Goal: Information Seeking & Learning: Learn about a topic

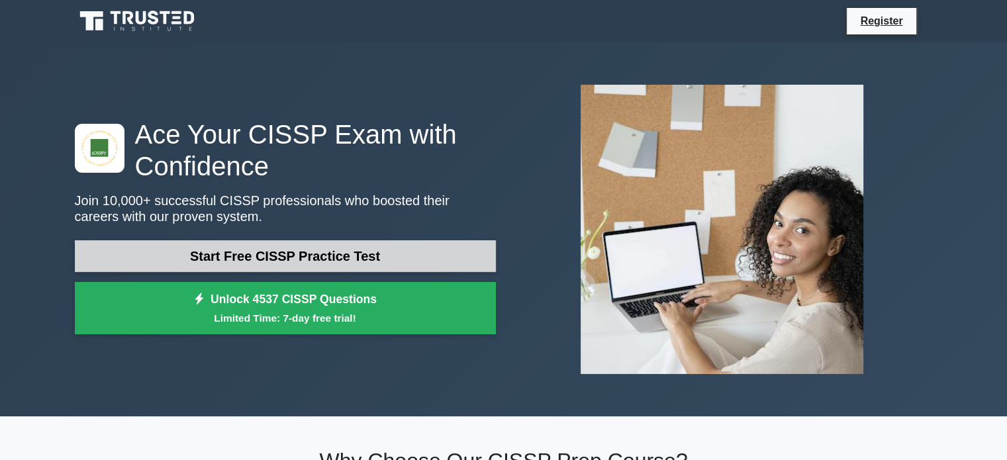
click at [253, 252] on link "Start Free CISSP Practice Test" at bounding box center [285, 256] width 421 height 32
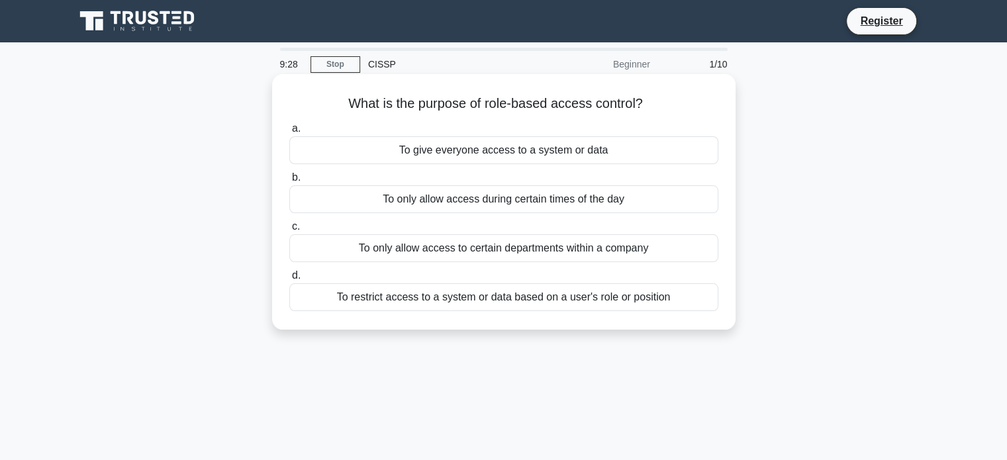
click at [481, 301] on div "To restrict access to a system or data based on a user's role or position" at bounding box center [503, 297] width 429 height 28
click at [289, 280] on input "d. To restrict access to a system or data based on a user's role or position" at bounding box center [289, 275] width 0 height 9
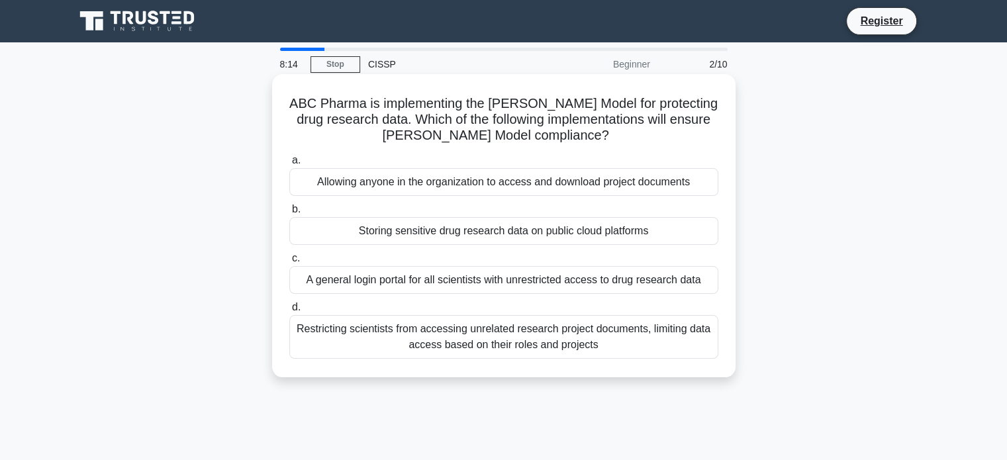
click at [402, 229] on div "Storing sensitive drug research data on public cloud platforms" at bounding box center [503, 231] width 429 height 28
click at [289, 214] on input "b. Storing sensitive drug research data on public cloud platforms" at bounding box center [289, 209] width 0 height 9
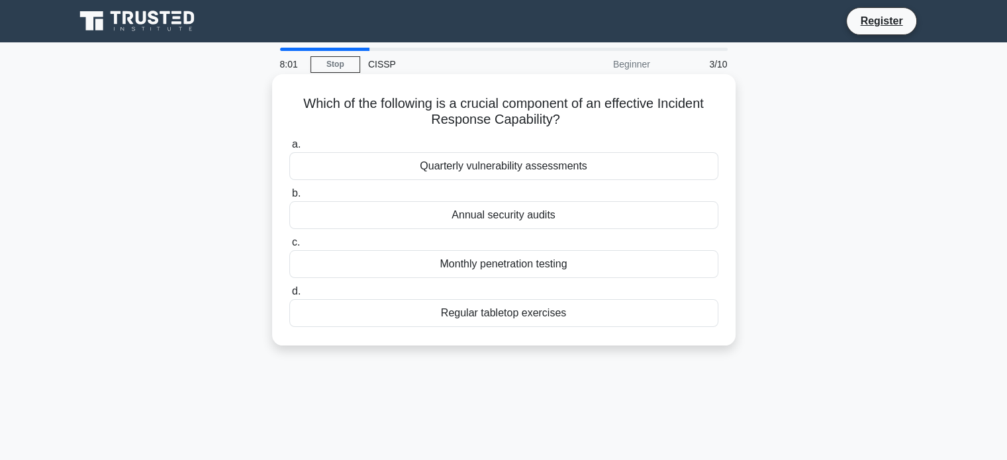
click at [498, 319] on div "Regular tabletop exercises" at bounding box center [503, 313] width 429 height 28
click at [289, 296] on input "d. Regular tabletop exercises" at bounding box center [289, 291] width 0 height 9
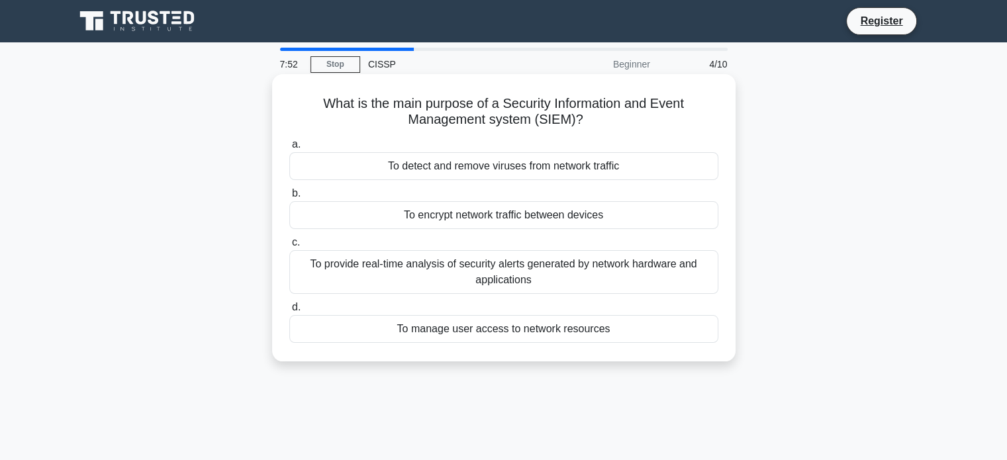
click at [589, 271] on div "To provide real-time analysis of security alerts generated by network hardware …" at bounding box center [503, 272] width 429 height 44
click at [289, 247] on input "c. To provide real-time analysis of security alerts generated by network hardwa…" at bounding box center [289, 242] width 0 height 9
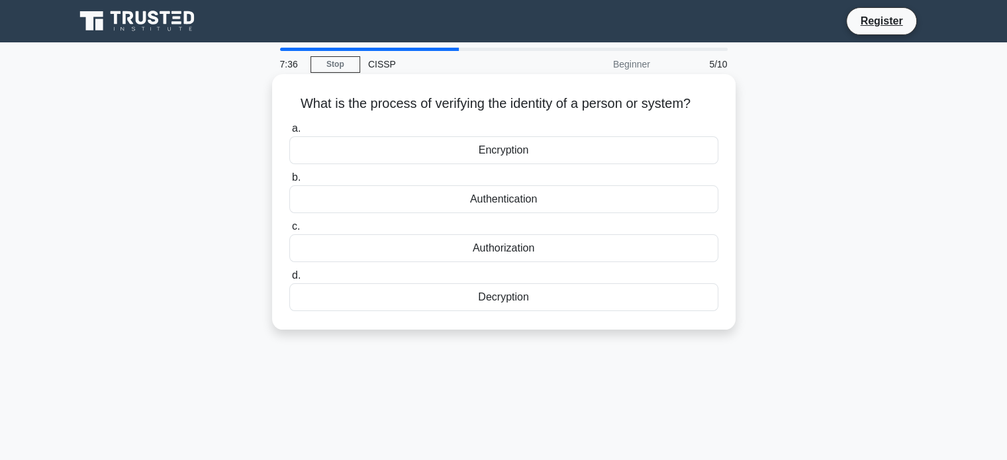
click at [506, 202] on div "Authentication" at bounding box center [503, 199] width 429 height 28
click at [289, 182] on input "b. Authentication" at bounding box center [289, 177] width 0 height 9
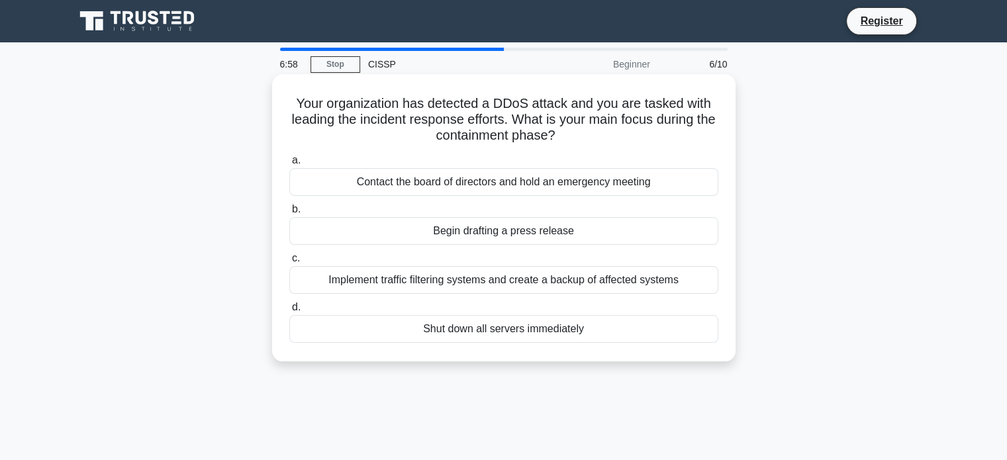
click at [410, 284] on div "Implement traffic filtering systems and create a backup of affected systems" at bounding box center [503, 280] width 429 height 28
click at [289, 263] on input "c. Implement traffic filtering systems and create a backup of affected systems" at bounding box center [289, 258] width 0 height 9
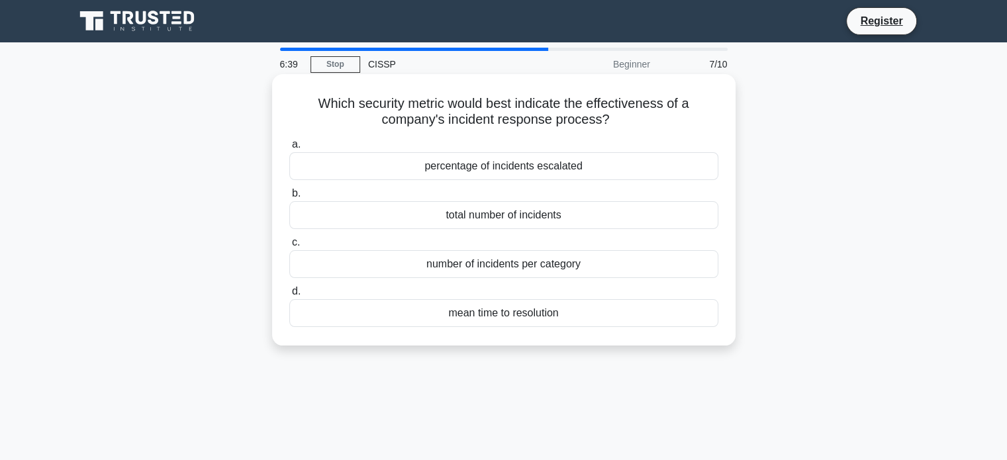
click at [466, 311] on div "mean time to resolution" at bounding box center [503, 313] width 429 height 28
click at [289, 296] on input "d. mean time to resolution" at bounding box center [289, 291] width 0 height 9
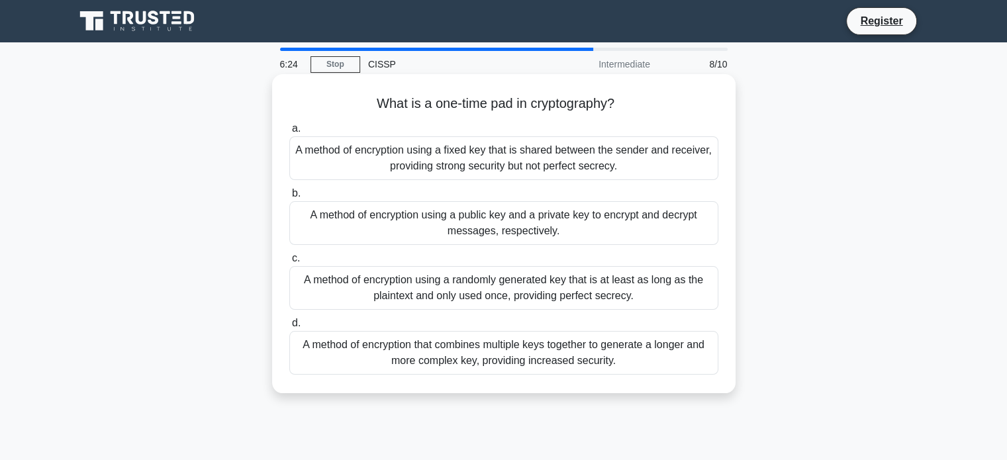
click at [445, 156] on div "A method of encryption using a fixed key that is shared between the sender and …" at bounding box center [503, 158] width 429 height 44
click at [289, 133] on input "a. A method of encryption using a fixed key that is shared between the sender a…" at bounding box center [289, 128] width 0 height 9
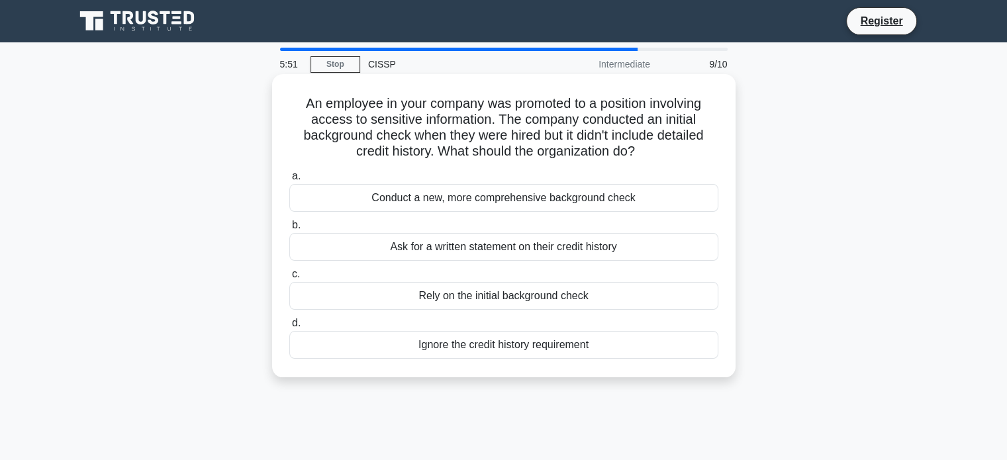
click at [615, 199] on div "Conduct a new, more comprehensive background check" at bounding box center [503, 198] width 429 height 28
click at [289, 181] on input "a. Conduct a new, more comprehensive background check" at bounding box center [289, 176] width 0 height 9
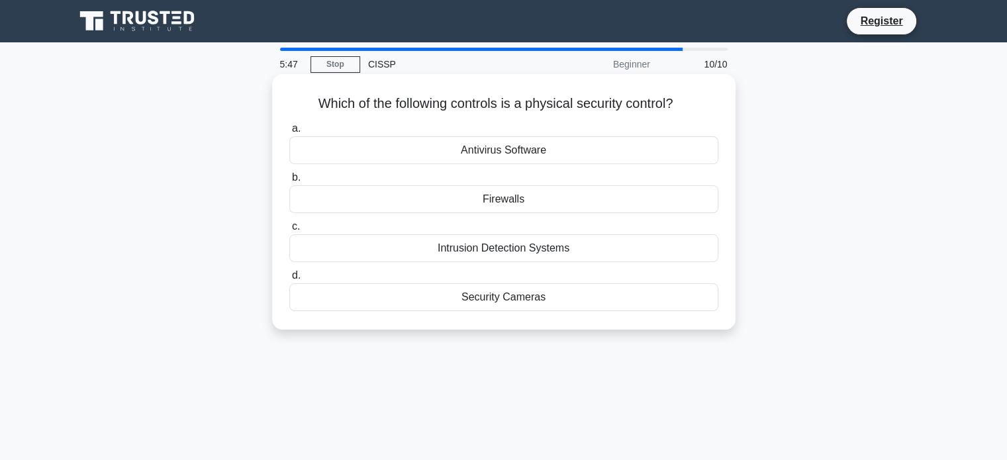
click at [490, 302] on div "Security Cameras" at bounding box center [503, 297] width 429 height 28
click at [289, 280] on input "d. Security Cameras" at bounding box center [289, 275] width 0 height 9
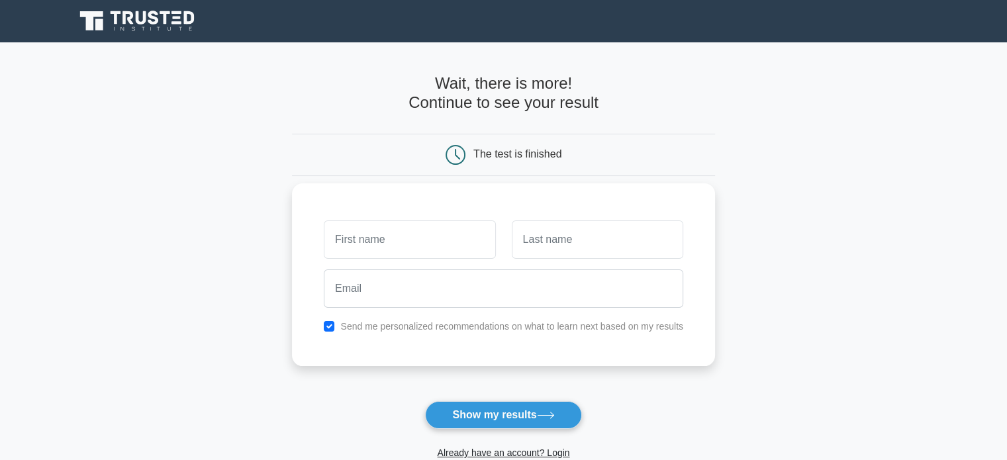
click at [365, 247] on input "text" at bounding box center [409, 239] width 171 height 38
type input "Dave"
click at [553, 230] on input "text" at bounding box center [597, 239] width 171 height 38
type input "Andersen"
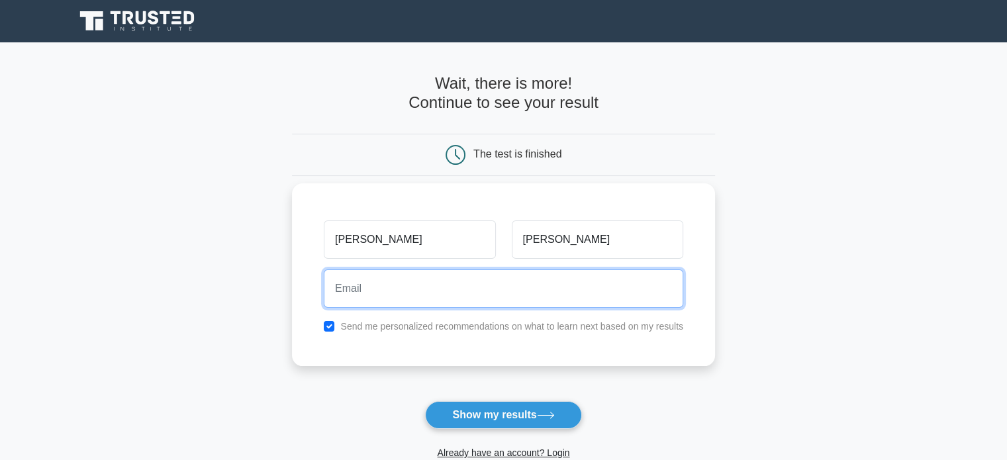
click at [498, 285] on input "email" at bounding box center [503, 288] width 359 height 38
type input "daverouter@gmail.com"
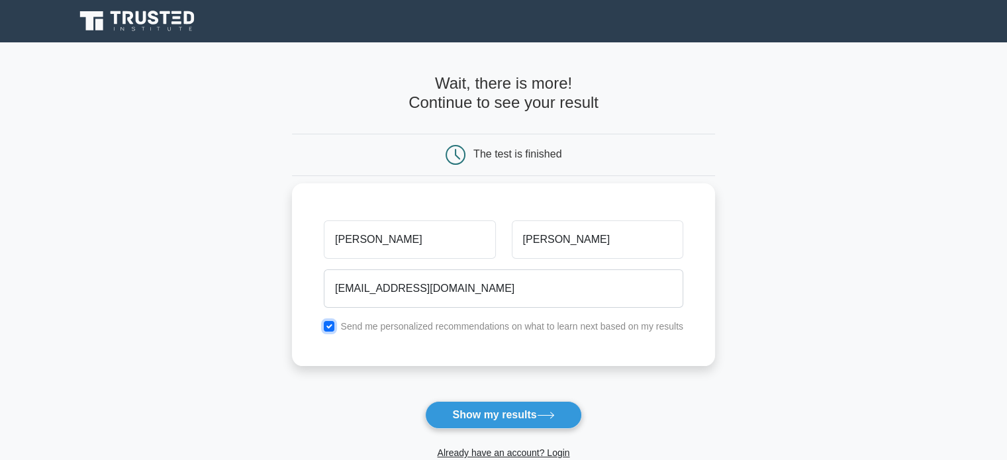
click at [326, 322] on input "checkbox" at bounding box center [329, 326] width 11 height 11
checkbox input "false"
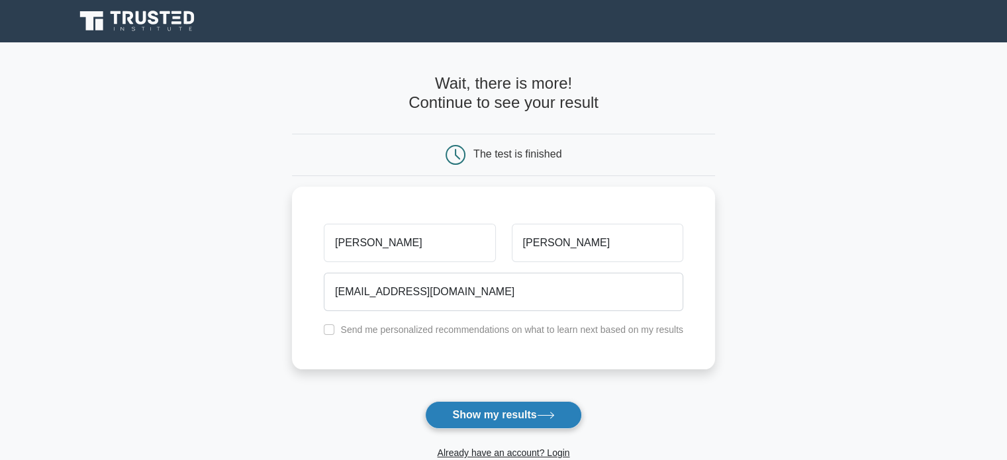
click at [469, 413] on button "Show my results" at bounding box center [503, 415] width 156 height 28
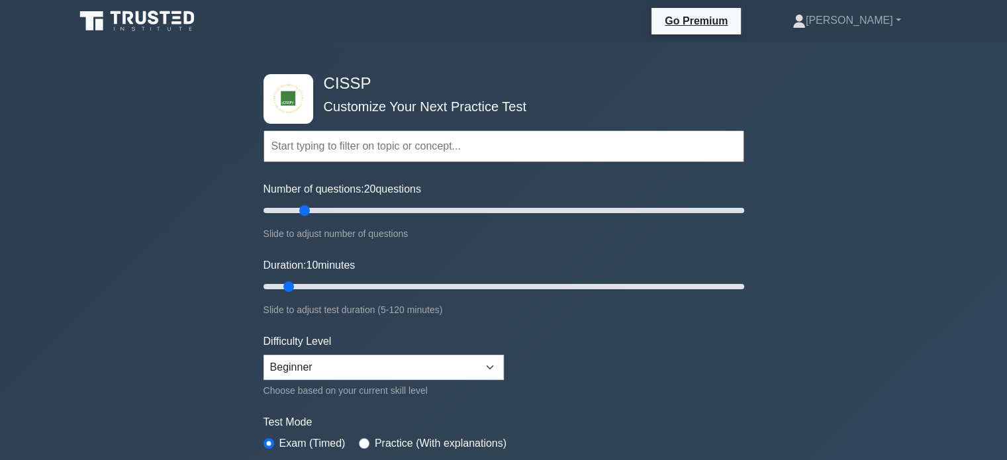
drag, startPoint x: 283, startPoint y: 213, endPoint x: 304, endPoint y: 202, distance: 24.0
type input "20"
click at [304, 202] on input "Number of questions: 20 questions" at bounding box center [503, 210] width 480 height 16
drag, startPoint x: 289, startPoint y: 285, endPoint x: 320, endPoint y: 284, distance: 31.1
type input "20"
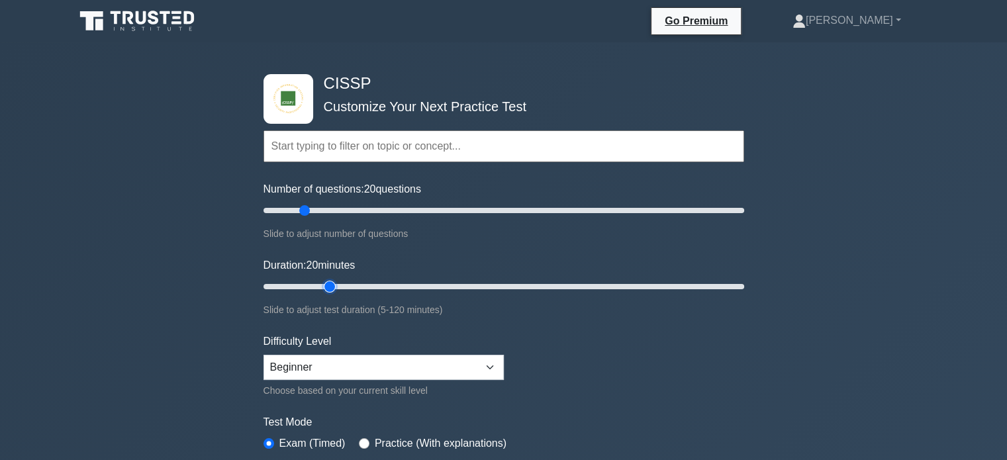
click at [320, 284] on input "Duration: 20 minutes" at bounding box center [503, 287] width 480 height 16
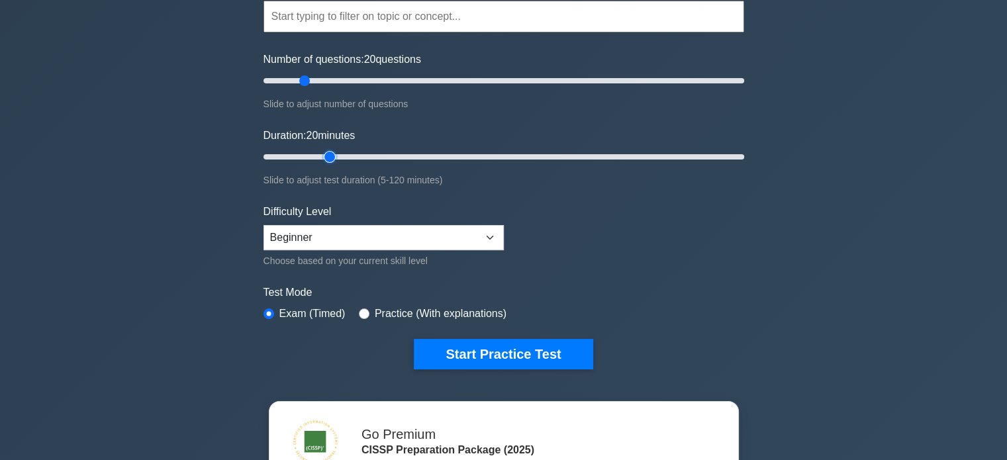
scroll to position [132, 0]
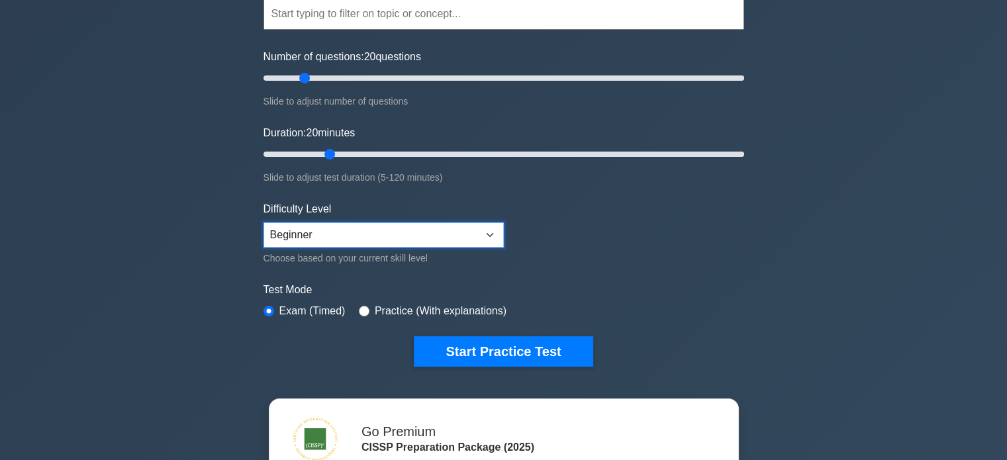
click at [305, 231] on select "Beginner Intermediate Expert" at bounding box center [383, 234] width 240 height 25
click at [196, 261] on div "CISSP Customize Your Next Practice Test Topics Security and Risk Management Ass…" at bounding box center [503, 313] width 1007 height 807
click at [331, 235] on select "Beginner Intermediate Expert" at bounding box center [383, 234] width 240 height 25
select select "expert"
click at [263, 222] on select "Beginner Intermediate Expert" at bounding box center [383, 234] width 240 height 25
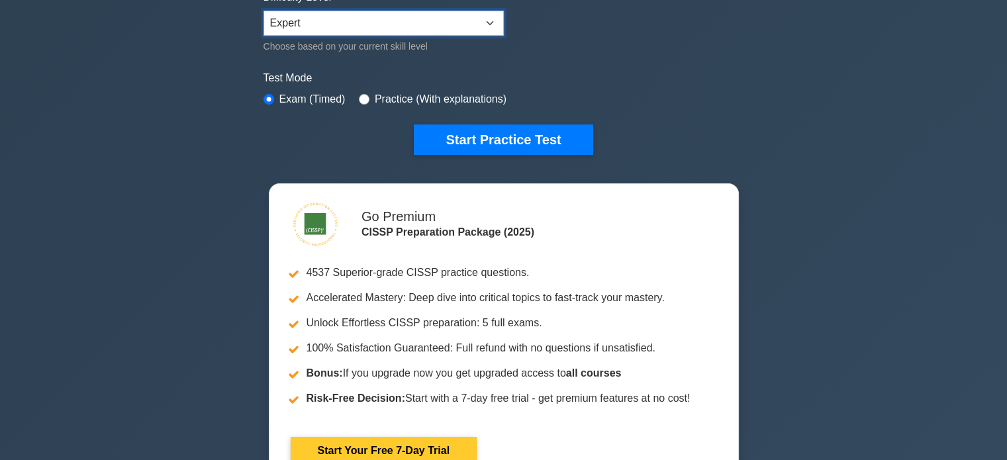
scroll to position [265, 0]
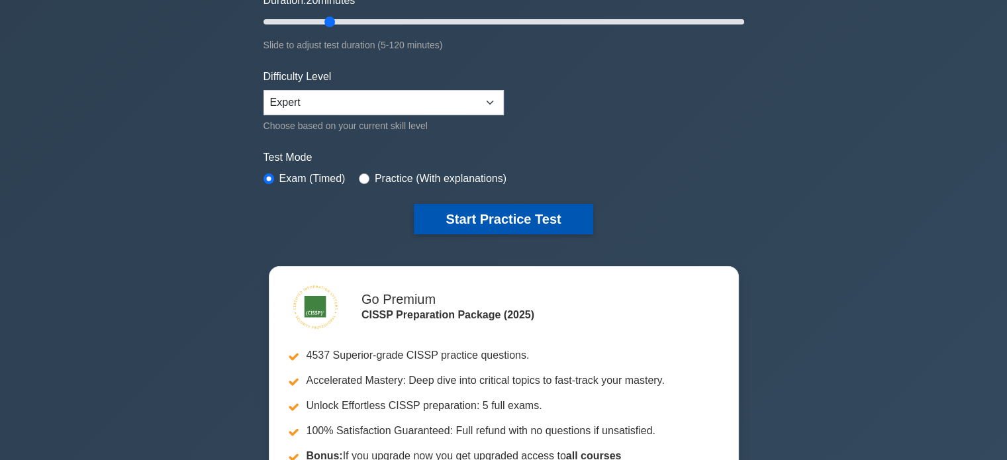
click at [490, 216] on button "Start Practice Test" at bounding box center [503, 219] width 179 height 30
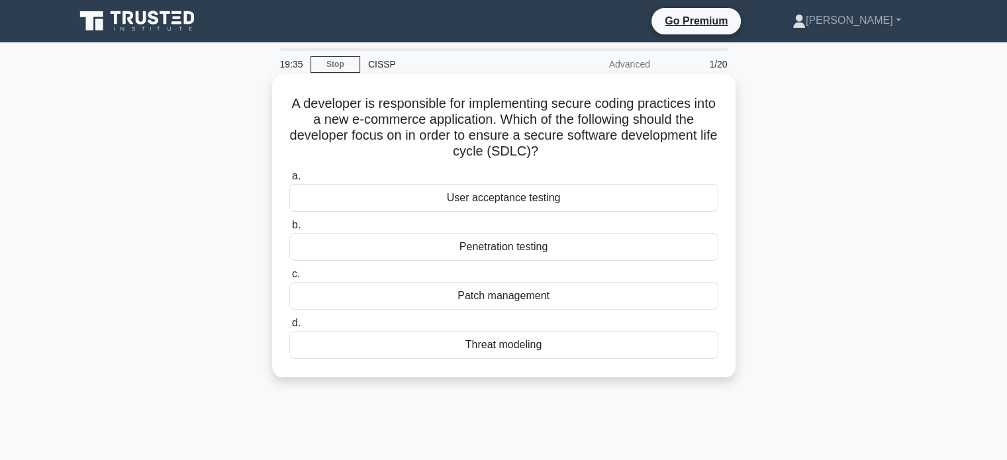
click at [460, 251] on div "Penetration testing" at bounding box center [503, 247] width 429 height 28
click at [289, 230] on input "b. Penetration testing" at bounding box center [289, 225] width 0 height 9
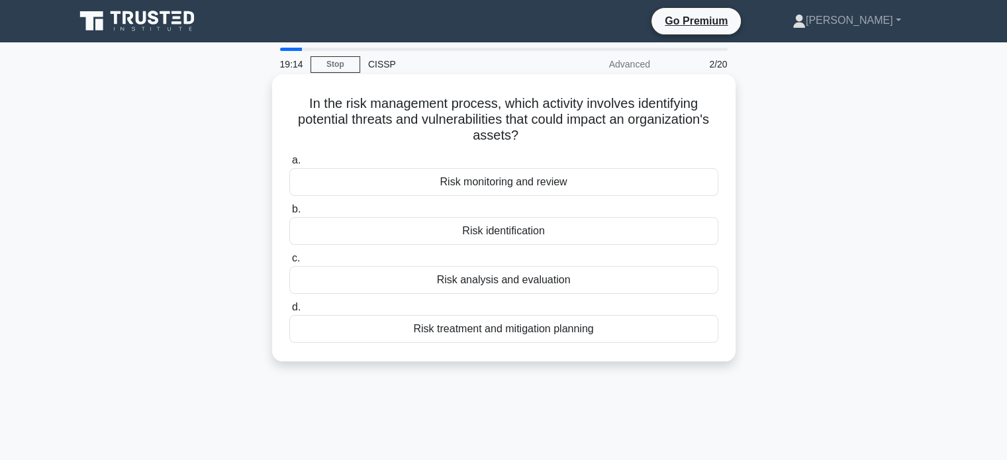
click at [476, 283] on div "Risk analysis and evaluation" at bounding box center [503, 280] width 429 height 28
click at [289, 263] on input "c. Risk analysis and evaluation" at bounding box center [289, 258] width 0 height 9
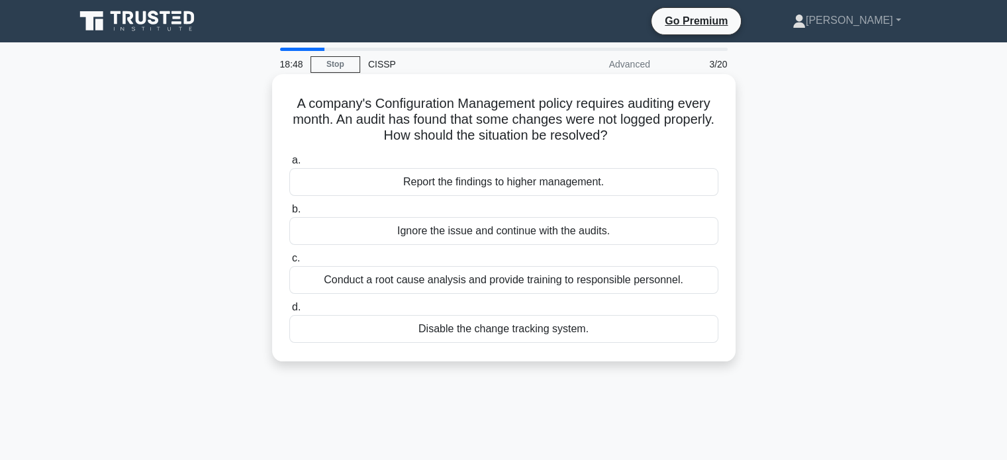
click at [443, 283] on div "Conduct a root cause analysis and provide training to responsible personnel." at bounding box center [503, 280] width 429 height 28
click at [289, 263] on input "c. Conduct a root cause analysis and provide training to responsible personnel." at bounding box center [289, 258] width 0 height 9
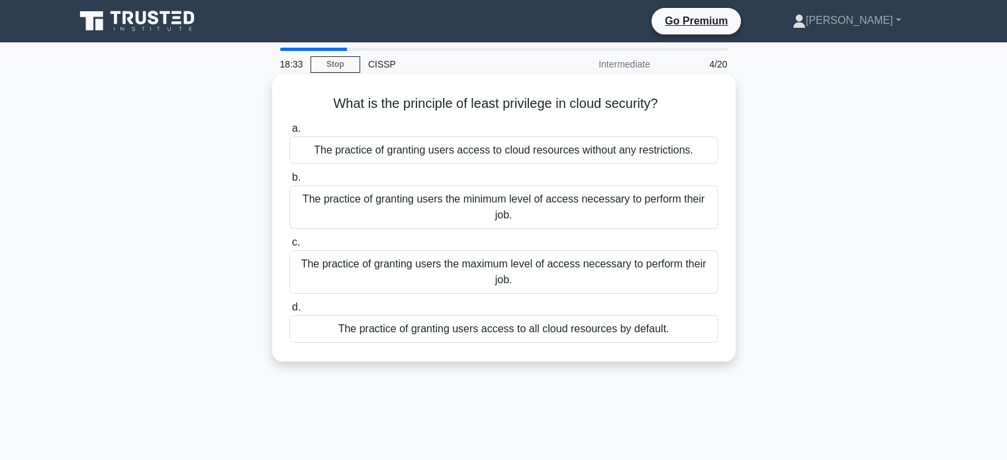
click at [544, 216] on div "The practice of granting users the minimum level of access necessary to perform…" at bounding box center [503, 207] width 429 height 44
click at [289, 182] on input "b. The practice of granting users the minimum level of access necessary to perf…" at bounding box center [289, 177] width 0 height 9
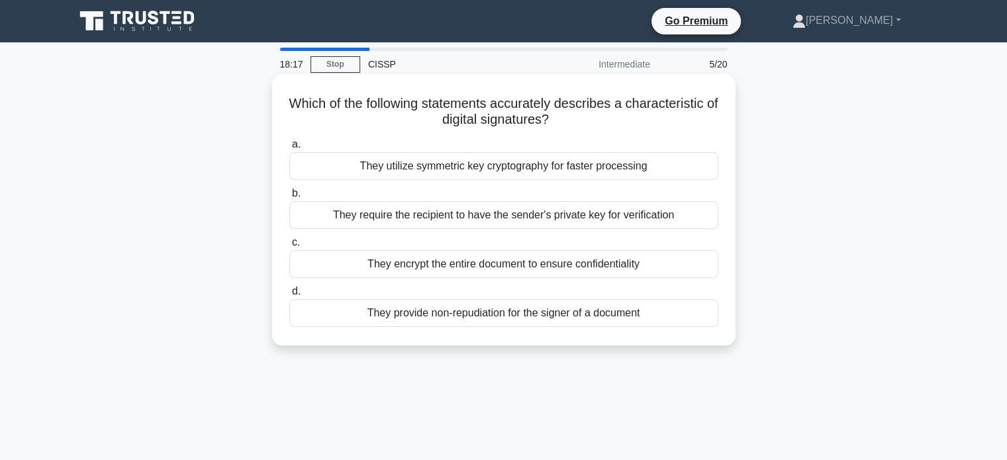
click at [496, 310] on div "They provide non-repudiation for the signer of a document" at bounding box center [503, 313] width 429 height 28
click at [289, 296] on input "d. They provide non-repudiation for the signer of a document" at bounding box center [289, 291] width 0 height 9
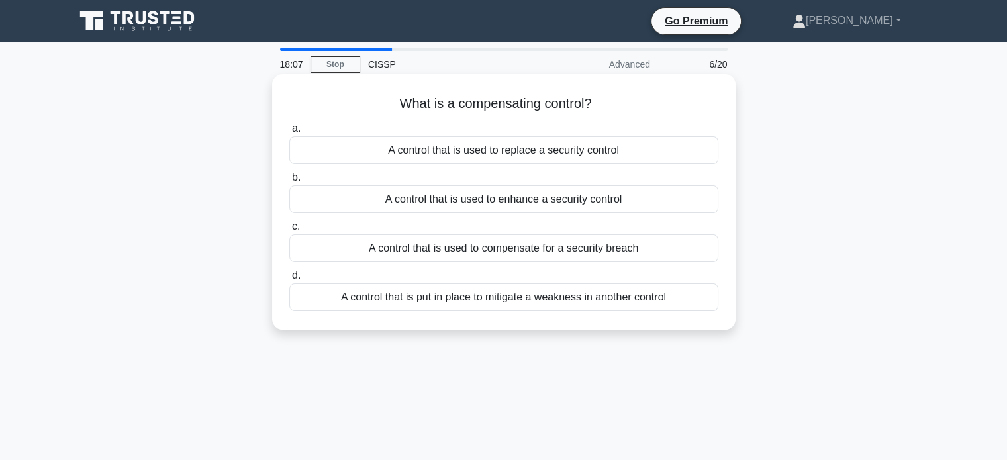
click at [493, 302] on div "A control that is put in place to mitigate a weakness in another control" at bounding box center [503, 297] width 429 height 28
click at [289, 280] on input "d. A control that is put in place to mitigate a weakness in another control" at bounding box center [289, 275] width 0 height 9
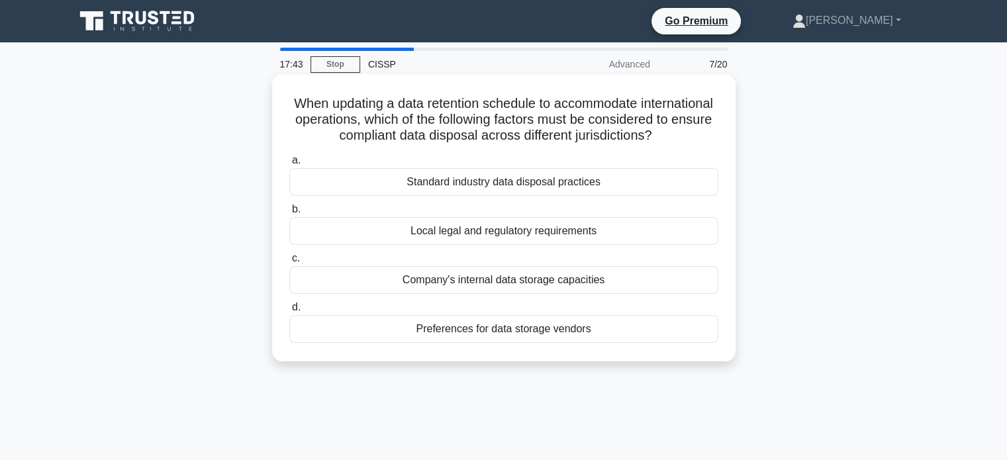
click at [479, 196] on div "Standard industry data disposal practices" at bounding box center [503, 182] width 429 height 28
click at [289, 165] on input "a. Standard industry data disposal practices" at bounding box center [289, 160] width 0 height 9
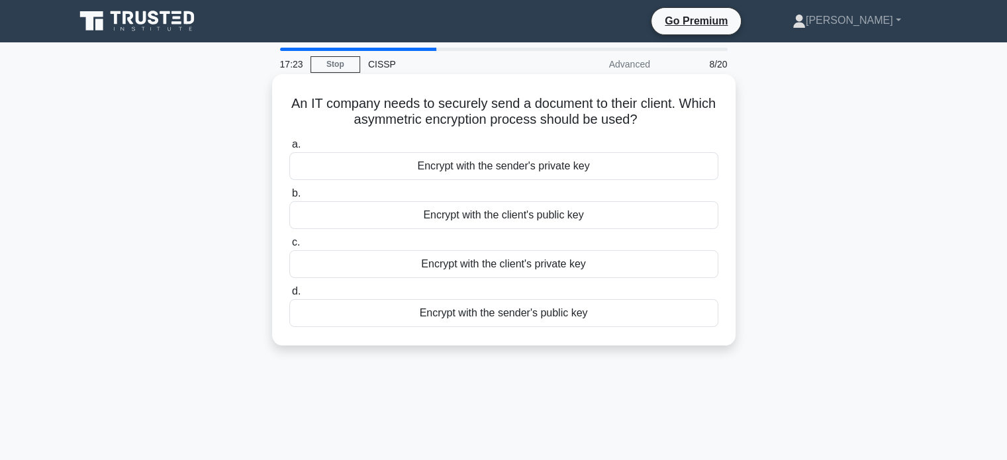
click at [482, 216] on div "Encrypt with the client's public key" at bounding box center [503, 215] width 429 height 28
click at [289, 198] on input "b. Encrypt with the client's public key" at bounding box center [289, 193] width 0 height 9
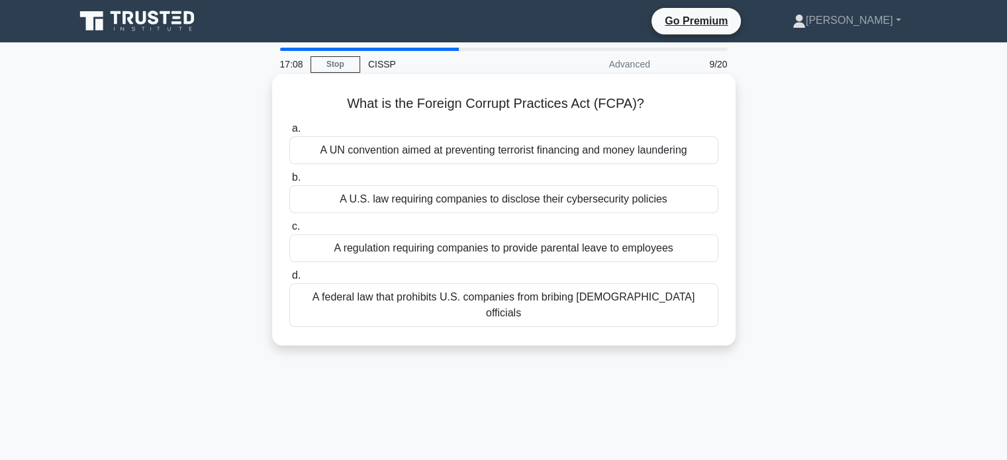
click at [553, 297] on div "A federal law that prohibits U.S. companies from bribing foreign officials" at bounding box center [503, 305] width 429 height 44
click at [289, 280] on input "d. A federal law that prohibits U.S. companies from bribing foreign officials" at bounding box center [289, 275] width 0 height 9
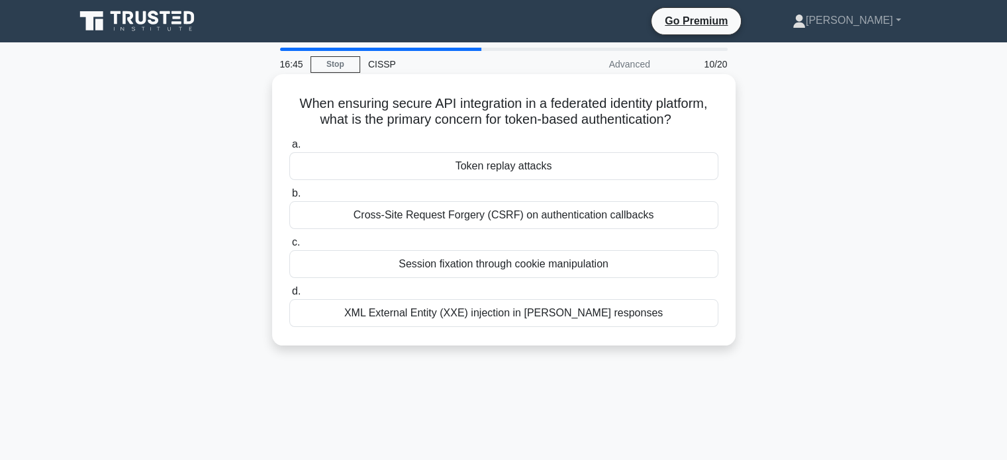
drag, startPoint x: 484, startPoint y: 163, endPoint x: 478, endPoint y: 156, distance: 9.5
click at [480, 156] on div "Token replay attacks" at bounding box center [503, 166] width 429 height 28
click at [456, 312] on div "XML External Entity (XXE) injection in SAML responses" at bounding box center [503, 313] width 429 height 28
click at [289, 296] on input "d. XML External Entity (XXE) injection in SAML responses" at bounding box center [289, 291] width 0 height 9
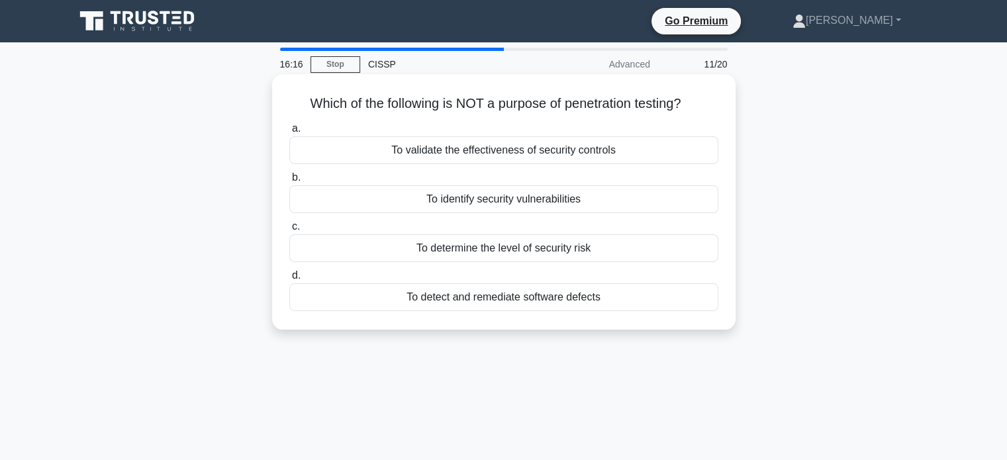
click at [486, 253] on div "To determine the level of security risk" at bounding box center [503, 248] width 429 height 28
click at [289, 231] on input "c. To determine the level of security risk" at bounding box center [289, 226] width 0 height 9
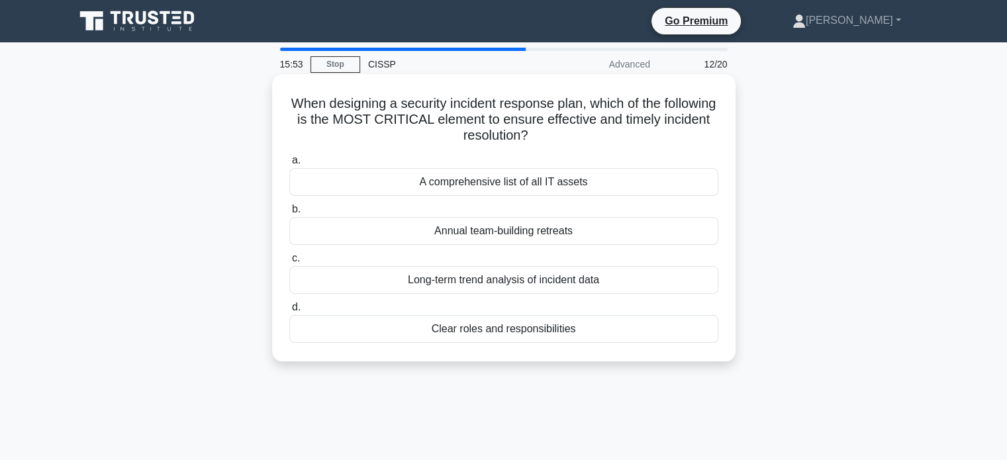
click at [529, 333] on div "Clear roles and responsibilities" at bounding box center [503, 329] width 429 height 28
click at [289, 312] on input "d. Clear roles and responsibilities" at bounding box center [289, 307] width 0 height 9
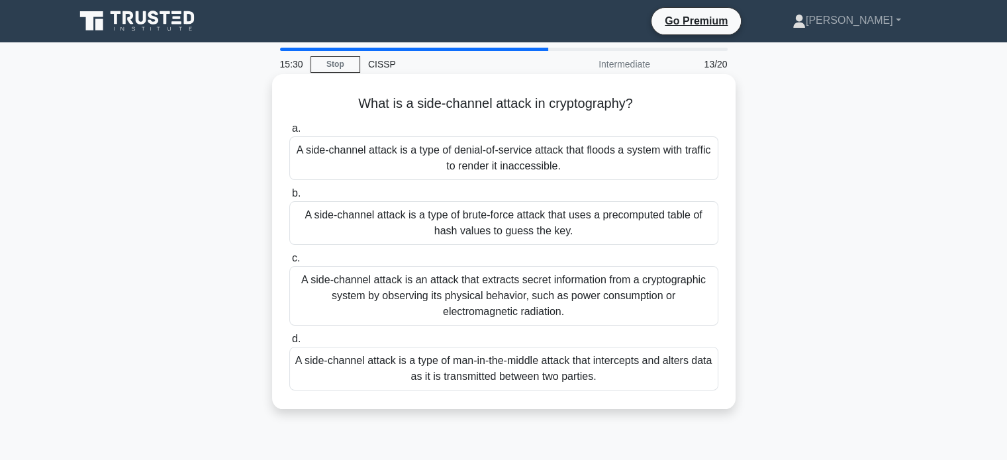
click at [361, 303] on div "A side-channel attack is an attack that extracts secret information from a cryp…" at bounding box center [503, 296] width 429 height 60
click at [289, 263] on input "c. A side-channel attack is an attack that extracts secret information from a c…" at bounding box center [289, 258] width 0 height 9
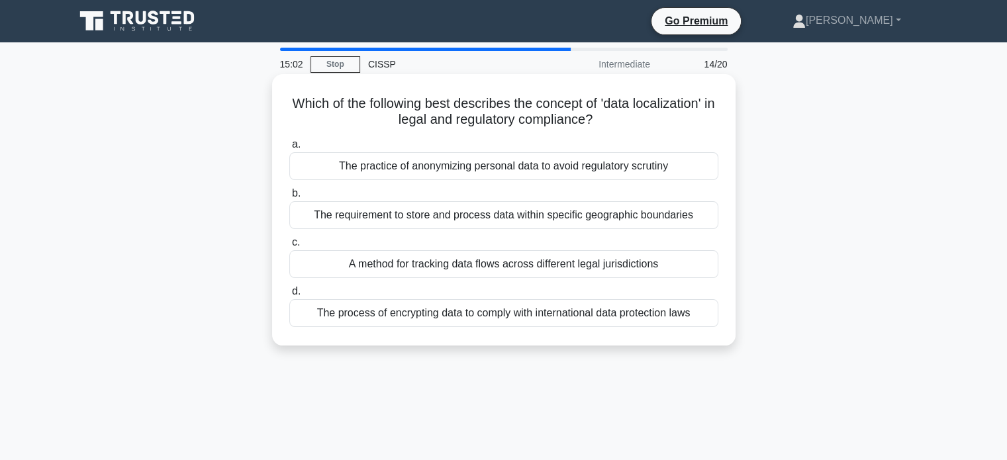
click at [389, 217] on div "The requirement to store and process data within specific geographic boundaries" at bounding box center [503, 215] width 429 height 28
click at [289, 198] on input "b. The requirement to store and process data within specific geographic boundar…" at bounding box center [289, 193] width 0 height 9
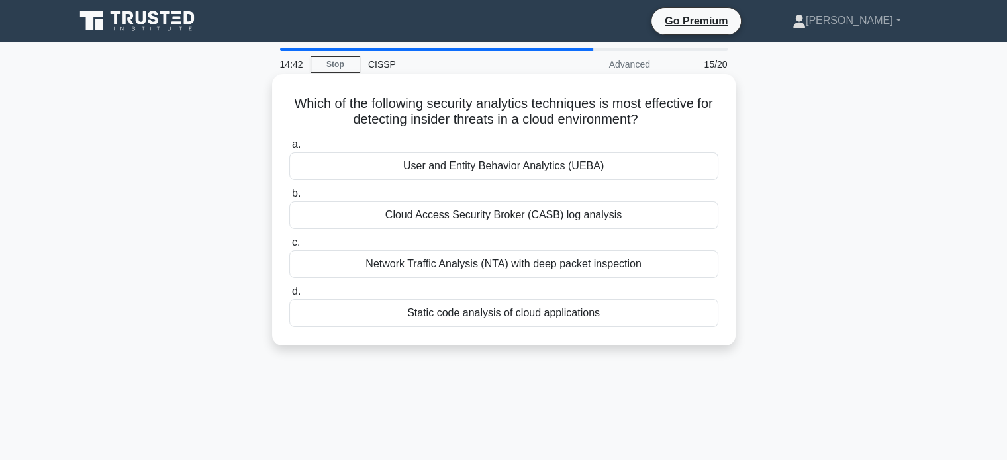
click at [448, 169] on div "User and Entity Behavior Analytics (UEBA)" at bounding box center [503, 166] width 429 height 28
click at [289, 149] on input "a. User and Entity Behavior Analytics (UEBA)" at bounding box center [289, 144] width 0 height 9
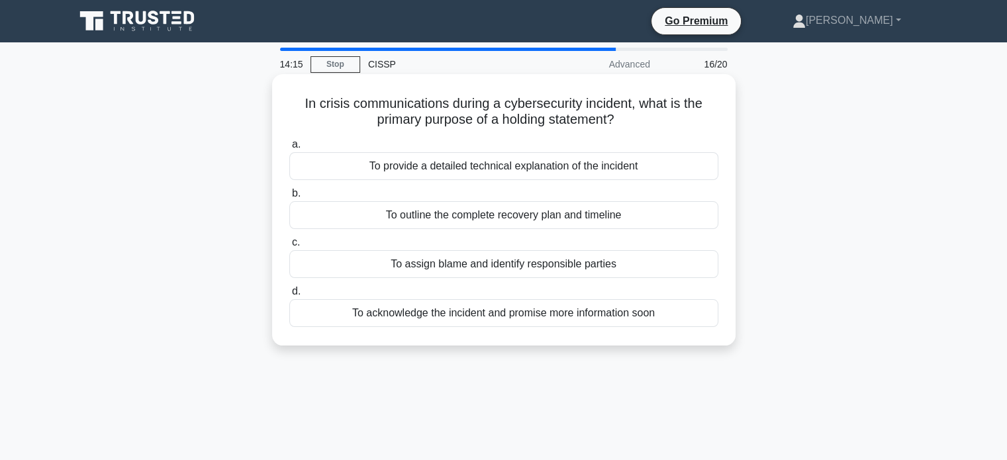
click at [531, 315] on div "To acknowledge the incident and promise more information soon" at bounding box center [503, 313] width 429 height 28
click at [289, 296] on input "d. To acknowledge the incident and promise more information soon" at bounding box center [289, 291] width 0 height 9
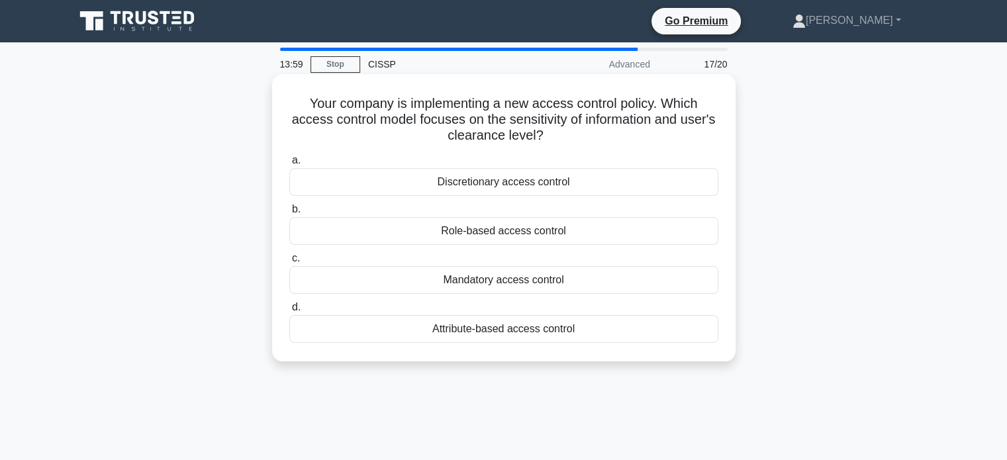
click at [480, 333] on div "Attribute-based access control" at bounding box center [503, 329] width 429 height 28
click at [289, 312] on input "d. Attribute-based access control" at bounding box center [289, 307] width 0 height 9
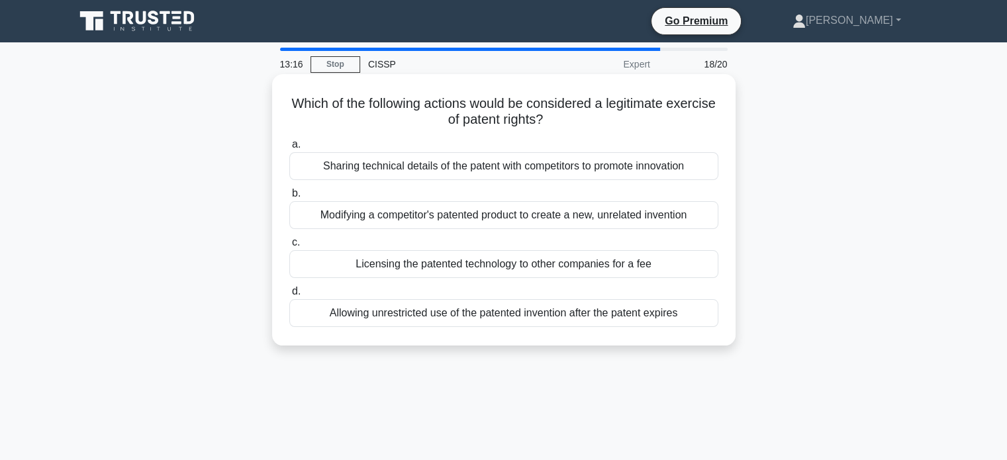
click at [426, 264] on div "Licensing the patented technology to other companies for a fee" at bounding box center [503, 264] width 429 height 28
click at [289, 247] on input "c. Licensing the patented technology to other companies for a fee" at bounding box center [289, 242] width 0 height 9
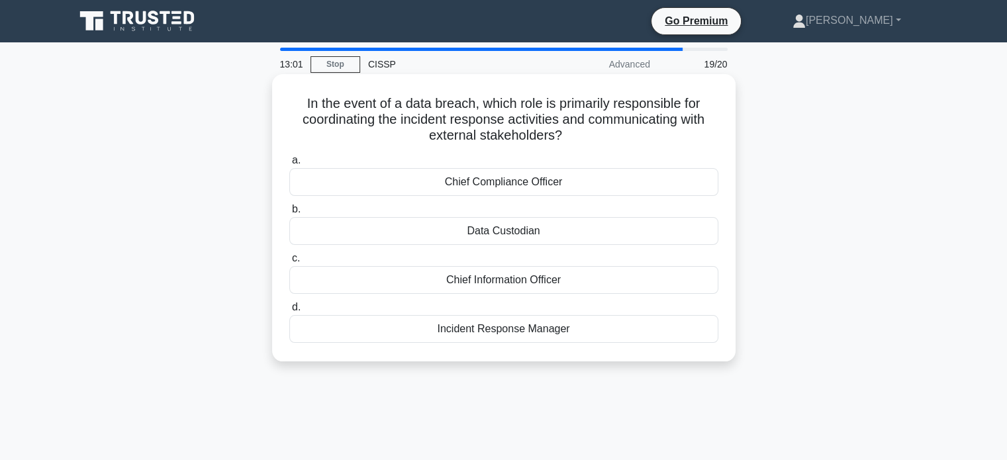
click at [505, 333] on div "Incident Response Manager" at bounding box center [503, 329] width 429 height 28
click at [289, 312] on input "d. Incident Response Manager" at bounding box center [289, 307] width 0 height 9
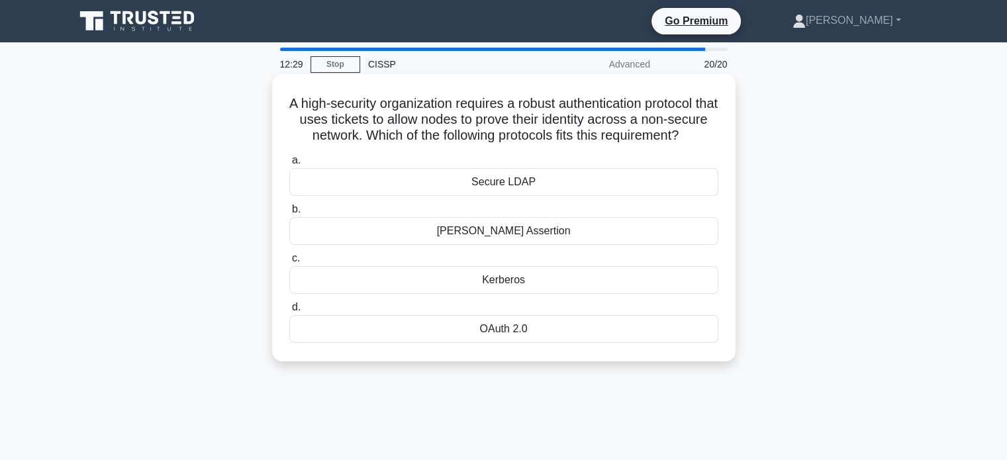
click at [519, 343] on div "OAuth 2.0" at bounding box center [503, 329] width 429 height 28
click at [289, 312] on input "d. OAuth 2.0" at bounding box center [289, 307] width 0 height 9
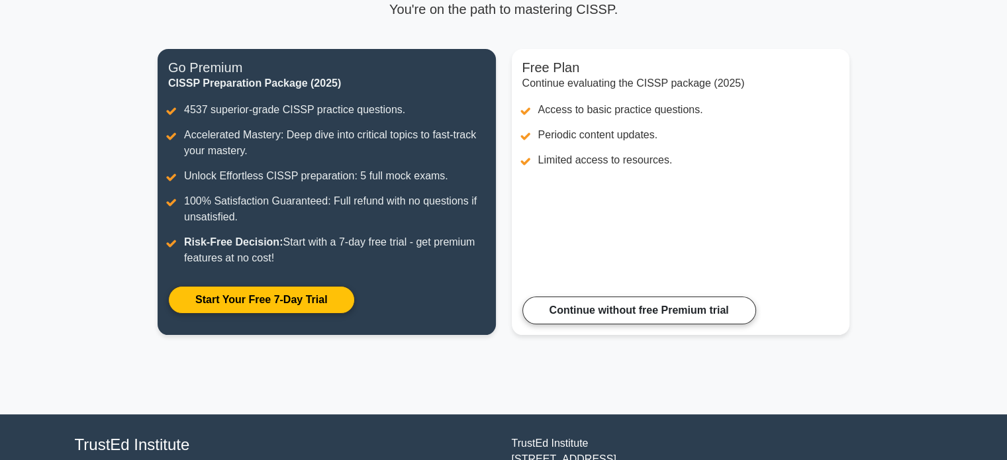
scroll to position [199, 0]
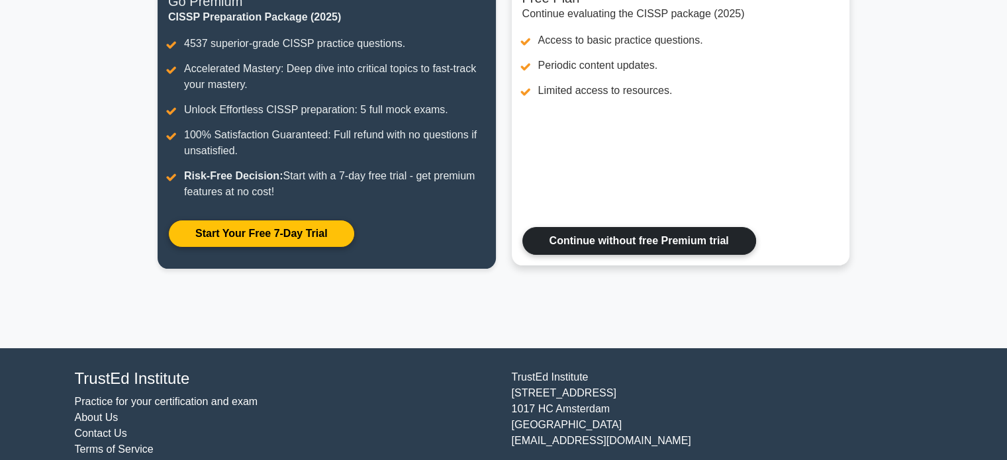
click at [613, 243] on link "Continue without free Premium trial" at bounding box center [639, 241] width 234 height 28
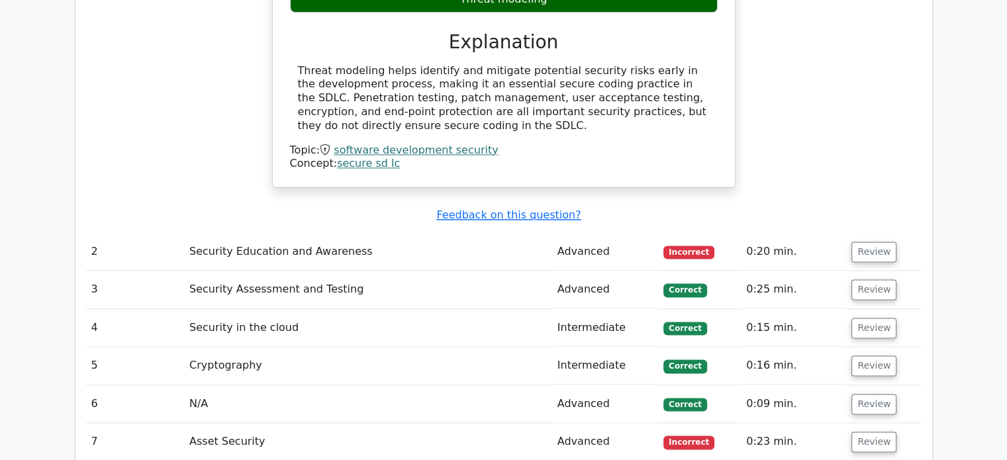
scroll to position [1787, 0]
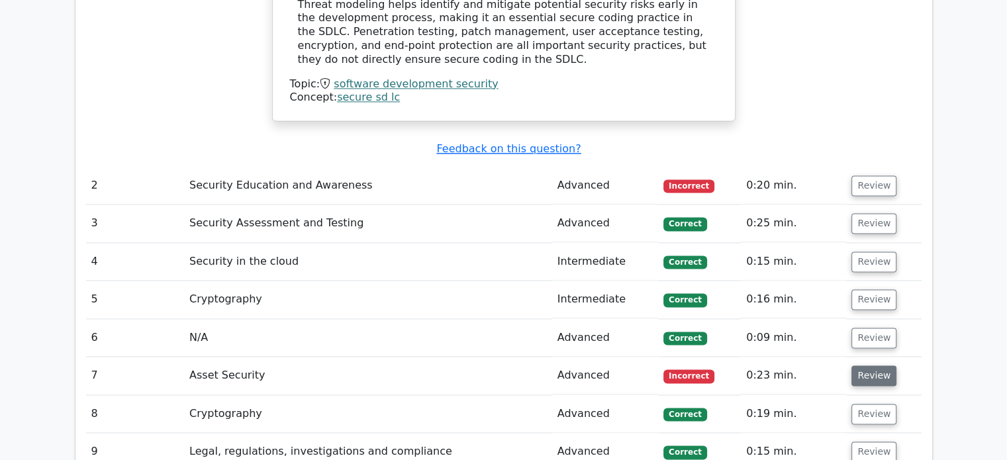
click at [864, 365] on button "Review" at bounding box center [873, 375] width 45 height 21
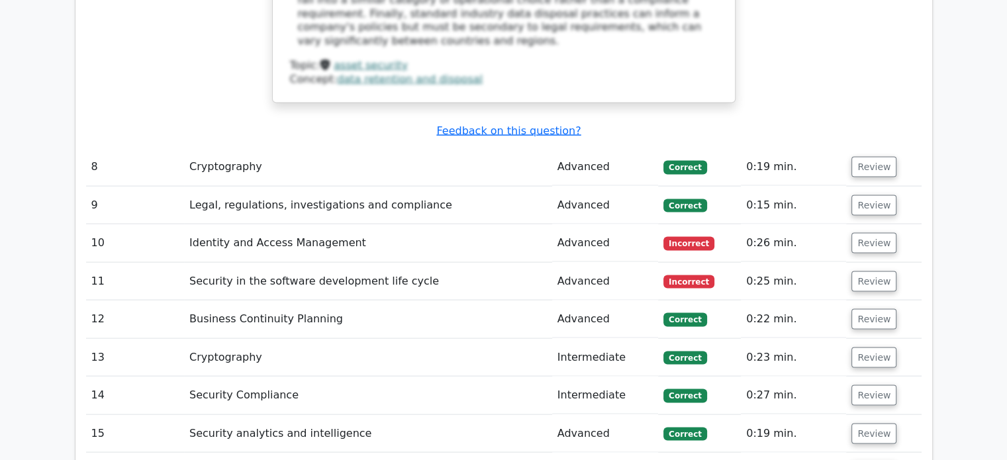
scroll to position [2647, 0]
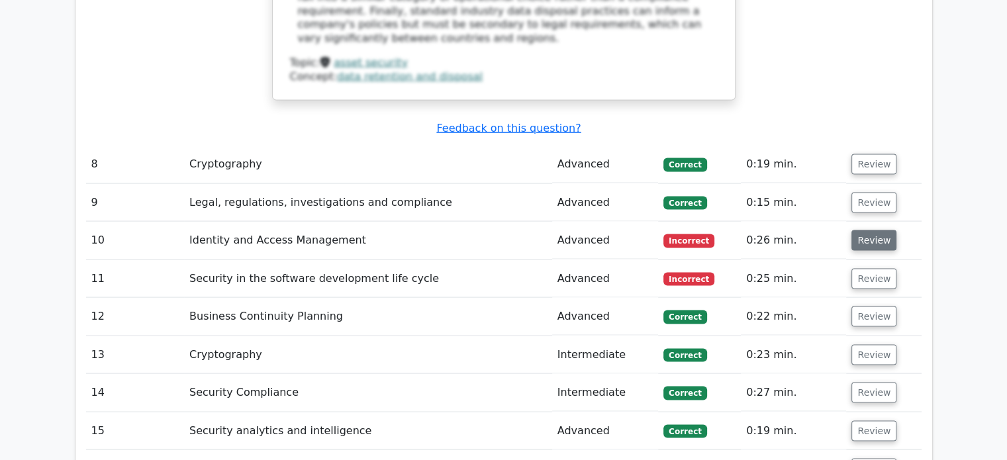
click at [860, 230] on button "Review" at bounding box center [873, 240] width 45 height 21
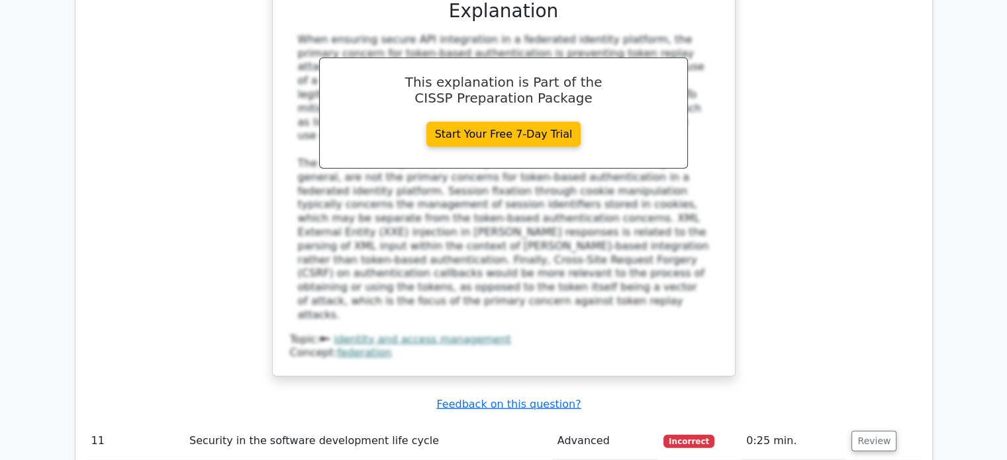
scroll to position [3243, 0]
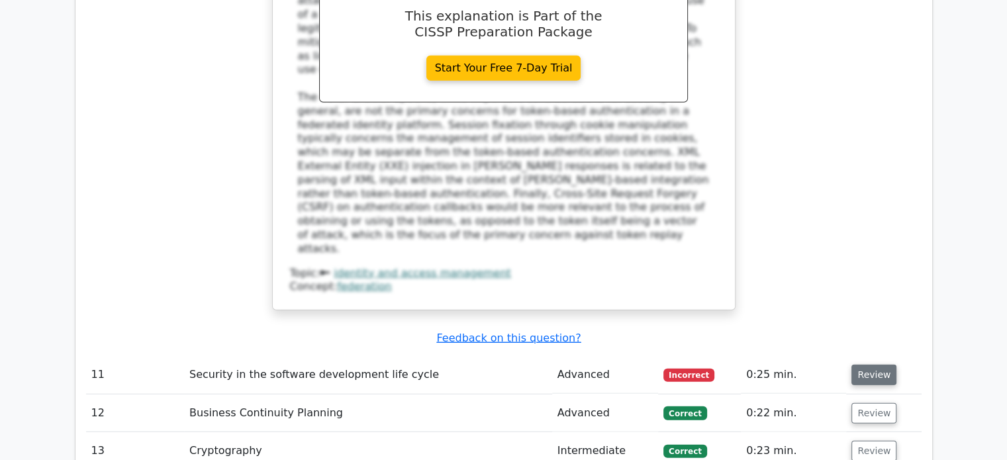
click at [858, 365] on button "Review" at bounding box center [873, 375] width 45 height 21
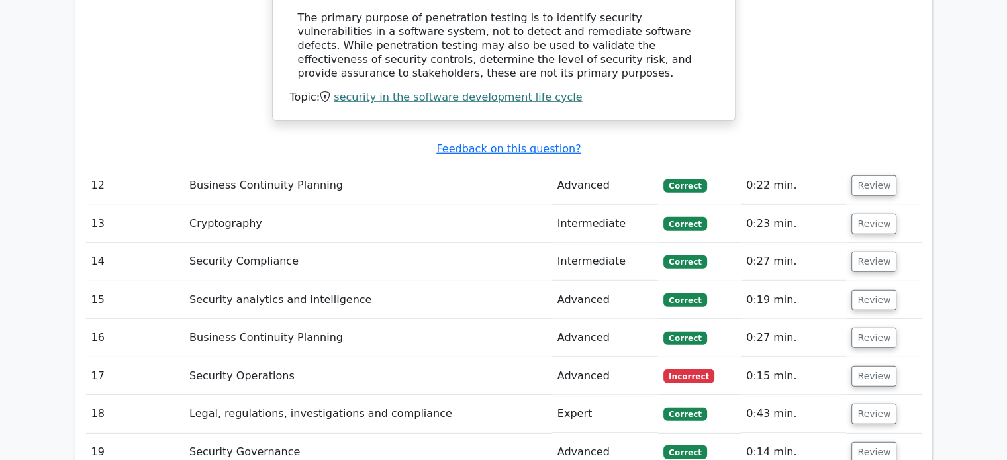
scroll to position [3904, 0]
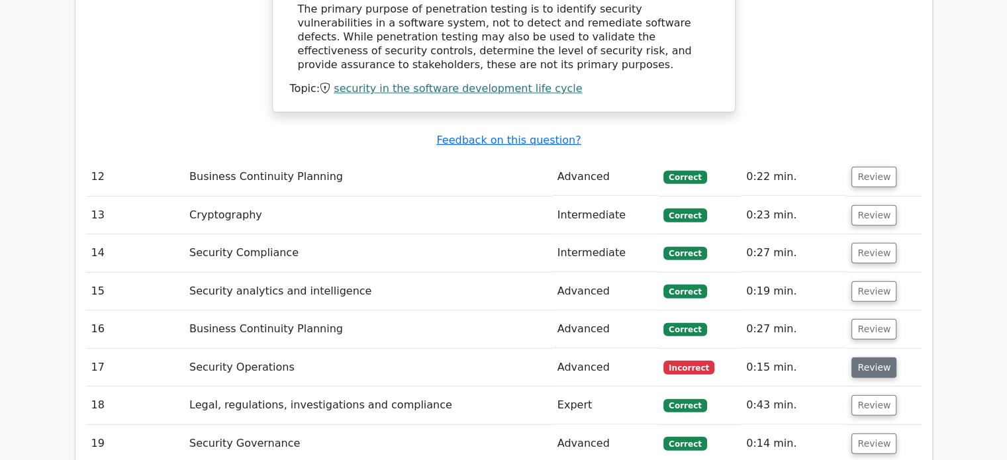
click at [872, 357] on button "Review" at bounding box center [873, 367] width 45 height 21
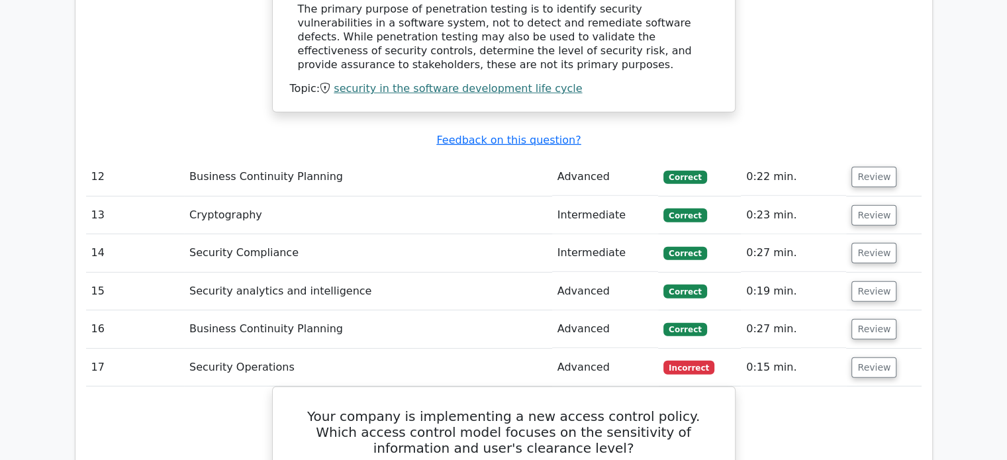
click at [872, 349] on td "Review" at bounding box center [883, 368] width 75 height 38
click at [883, 357] on button "Review" at bounding box center [873, 367] width 45 height 21
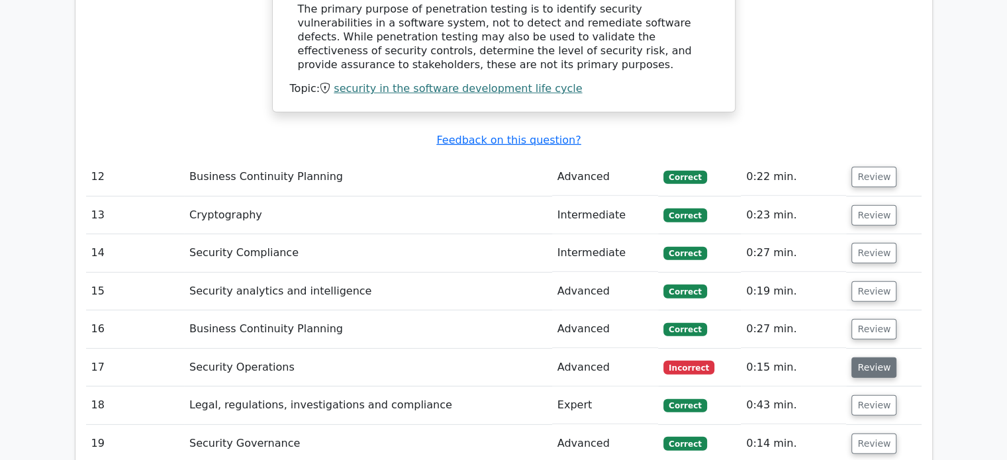
click at [871, 357] on button "Review" at bounding box center [873, 367] width 45 height 21
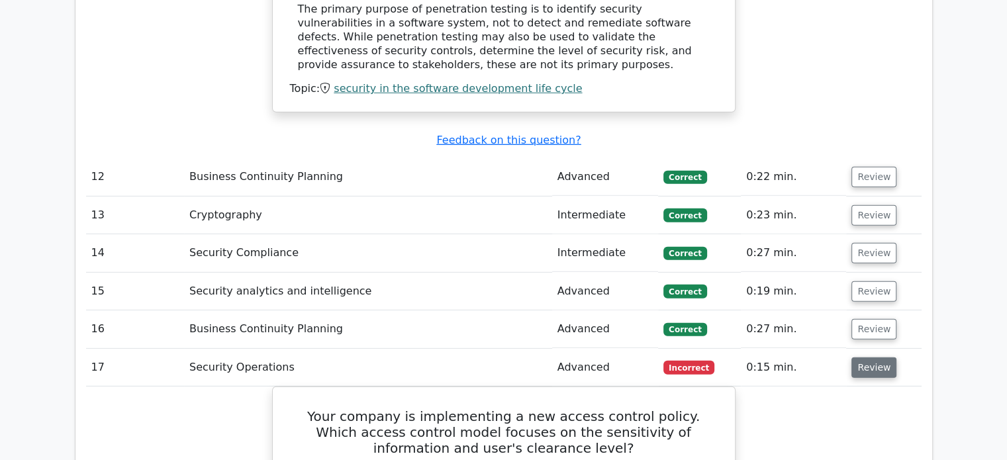
click at [871, 357] on button "Review" at bounding box center [873, 367] width 45 height 21
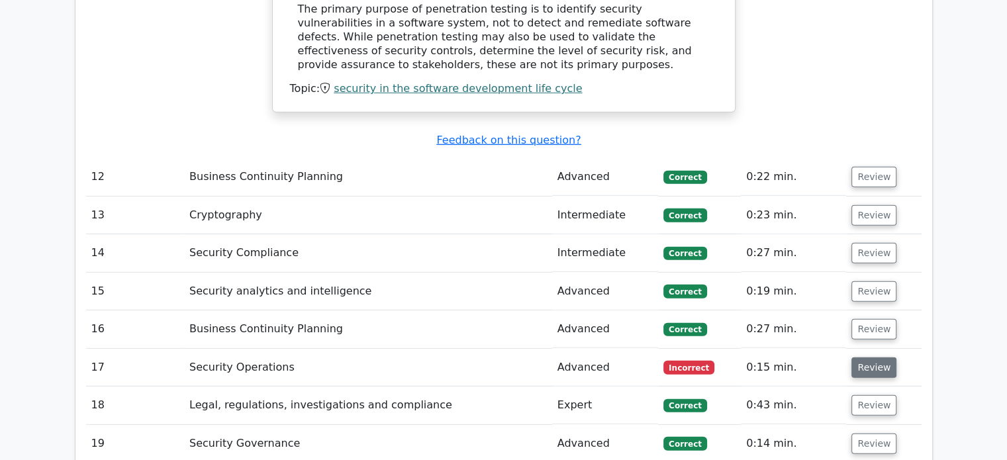
click at [871, 357] on button "Review" at bounding box center [873, 367] width 45 height 21
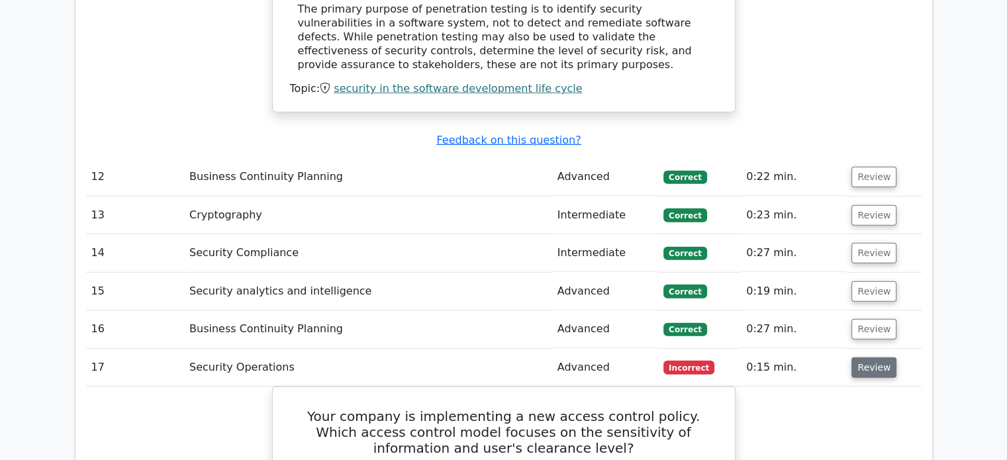
click at [871, 357] on button "Review" at bounding box center [873, 367] width 45 height 21
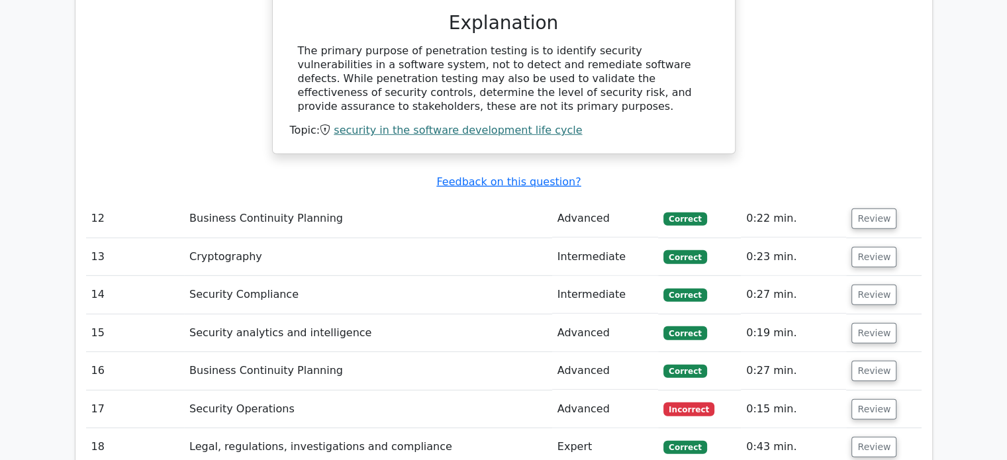
scroll to position [3441, 0]
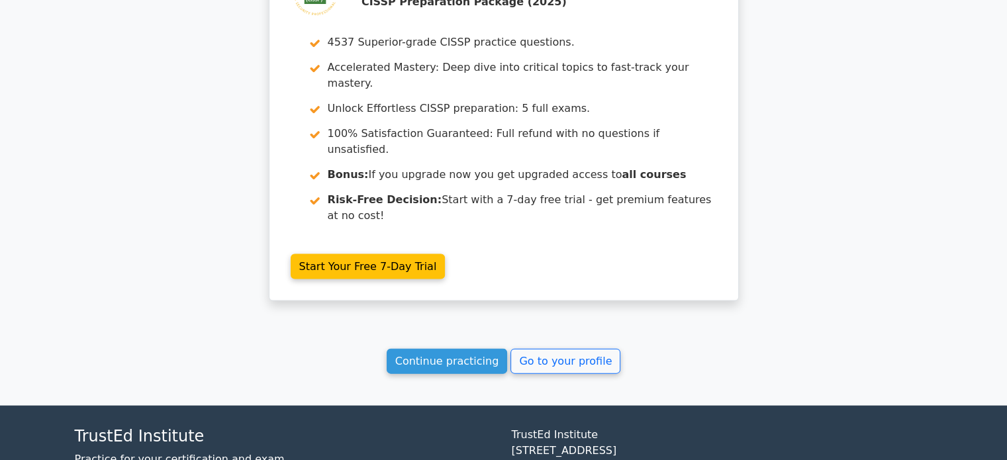
scroll to position [2805, 0]
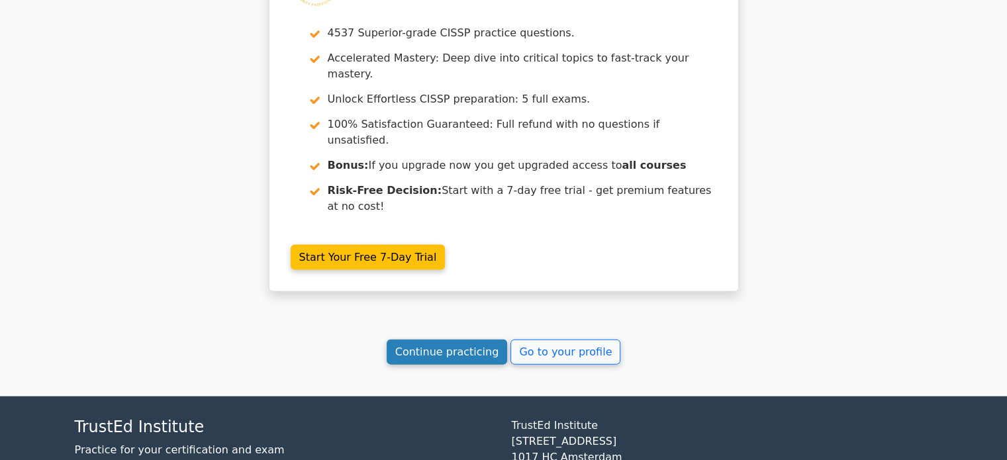
click at [458, 339] on link "Continue practicing" at bounding box center [446, 351] width 121 height 25
